Goal: Transaction & Acquisition: Purchase product/service

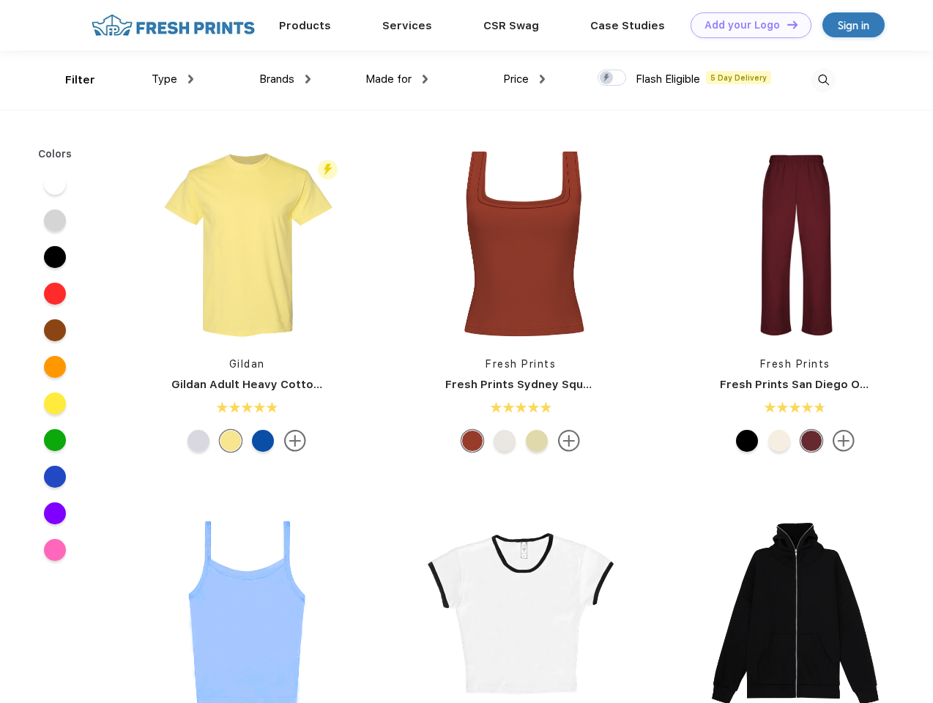
click at [746, 25] on link "Add your Logo Design Tool" at bounding box center [751, 25] width 121 height 26
click at [0, 0] on div "Design Tool" at bounding box center [0, 0] width 0 height 0
click at [786, 24] on link "Add your Logo Design Tool" at bounding box center [751, 25] width 121 height 26
click at [70, 80] on div "Filter" at bounding box center [80, 80] width 30 height 17
click at [173, 79] on span "Type" at bounding box center [165, 79] width 26 height 13
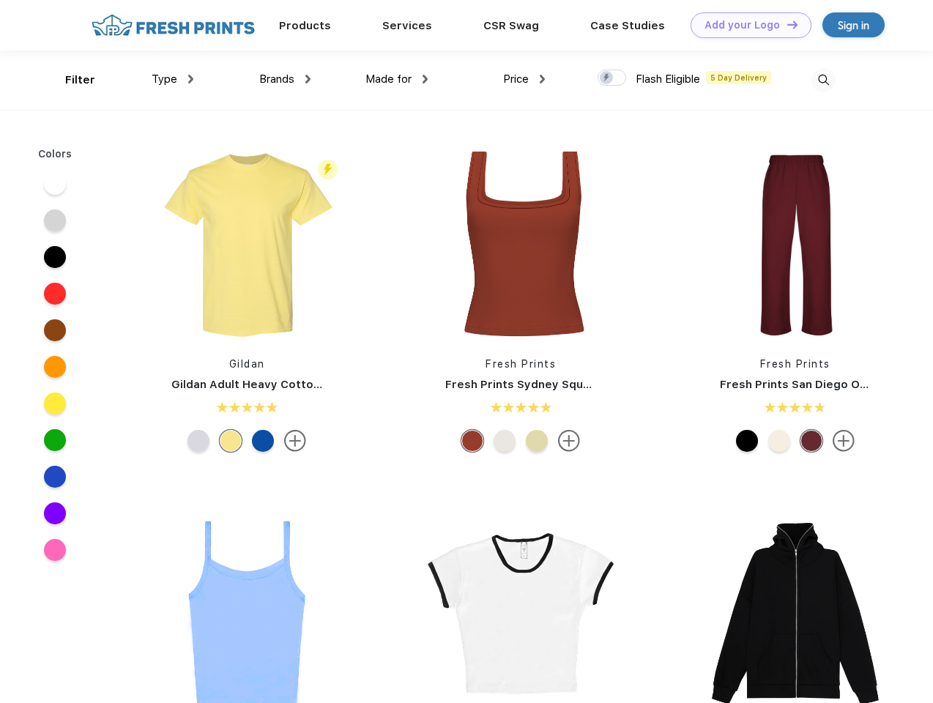
click at [285, 79] on span "Brands" at bounding box center [276, 79] width 35 height 13
click at [397, 79] on span "Made for" at bounding box center [389, 79] width 46 height 13
click at [525, 79] on span "Price" at bounding box center [516, 79] width 26 height 13
click at [612, 78] on div at bounding box center [612, 78] width 29 height 16
click at [607, 78] on input "checkbox" at bounding box center [603, 74] width 10 height 10
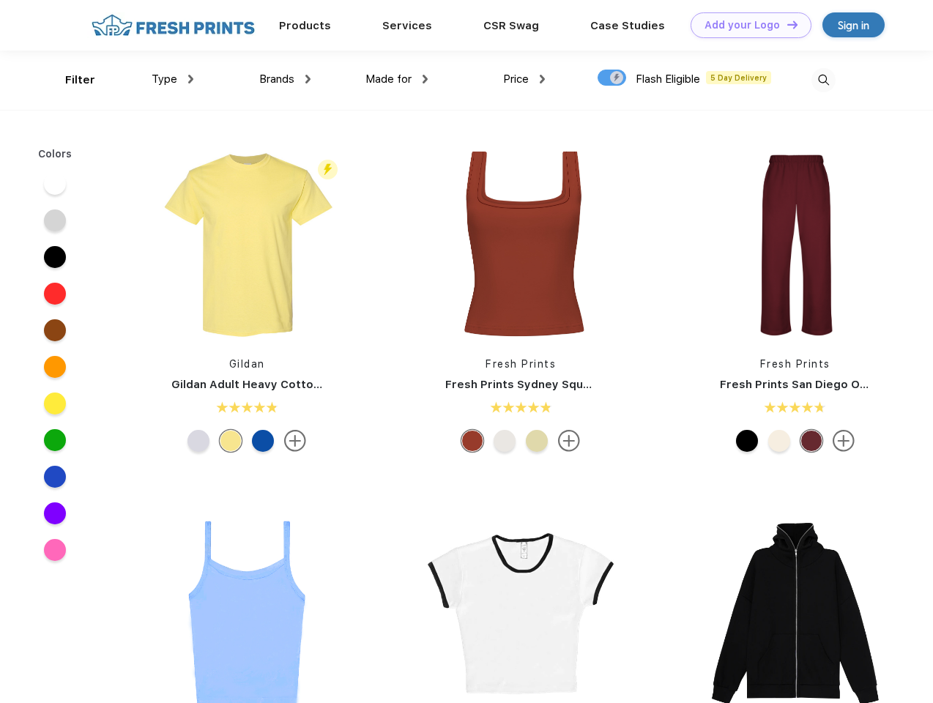
click at [823, 80] on img at bounding box center [824, 80] width 24 height 24
